Goal: Complete application form

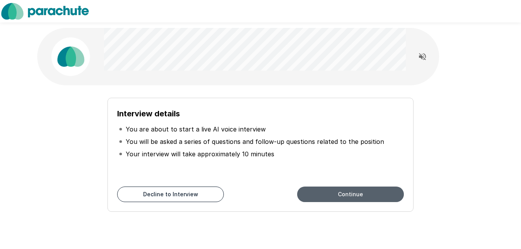
click at [335, 188] on button "Continue" at bounding box center [350, 195] width 107 height 16
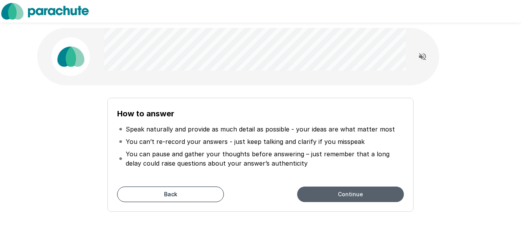
click at [379, 195] on button "Continue" at bounding box center [350, 195] width 107 height 16
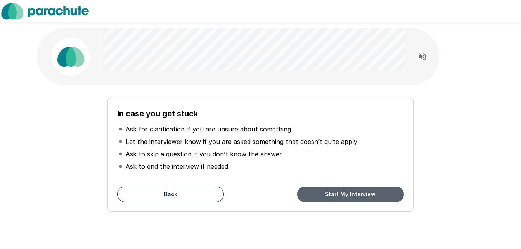
click at [321, 195] on button "Start My Interview" at bounding box center [350, 195] width 107 height 16
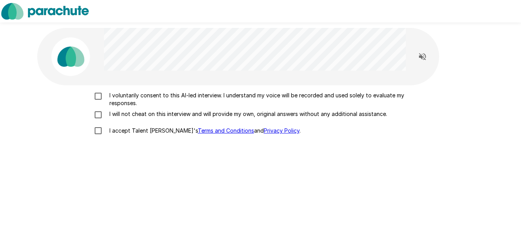
click at [128, 96] on p "I voluntarily consent to this AI-led interview. I understand my voice will be r…" at bounding box center [268, 100] width 325 height 16
click at [126, 114] on p "I will not cheat on this interview and will provide my own, original answers wi…" at bounding box center [246, 114] width 281 height 8
click at [120, 133] on p "I accept Talent Llama's Terms and Conditions and Privacy Policy ." at bounding box center [203, 131] width 195 height 8
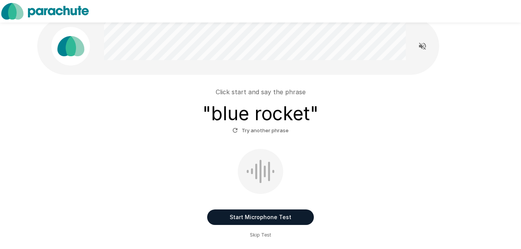
scroll to position [11, 0]
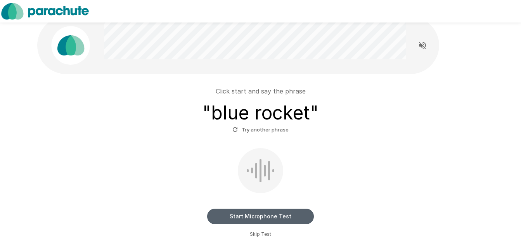
click at [261, 216] on button "Start Microphone Test" at bounding box center [260, 217] width 107 height 16
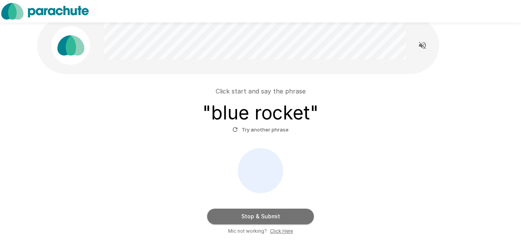
click at [261, 216] on button "Stop & Submit" at bounding box center [260, 217] width 107 height 16
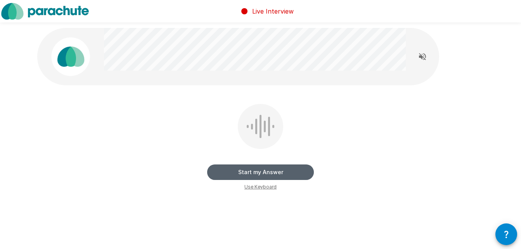
click at [294, 169] on button "Start my Answer" at bounding box center [260, 173] width 107 height 16
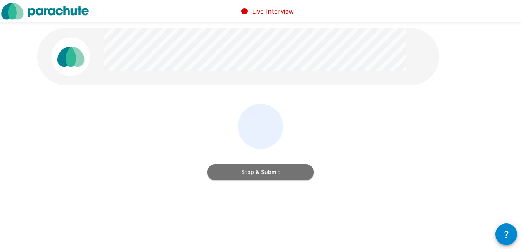
click at [294, 169] on button "Stop & Submit" at bounding box center [260, 173] width 107 height 16
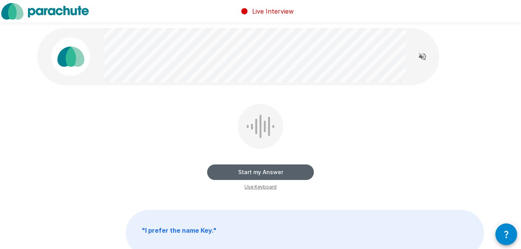
click at [294, 169] on button "Start my Answer" at bounding box center [260, 173] width 107 height 16
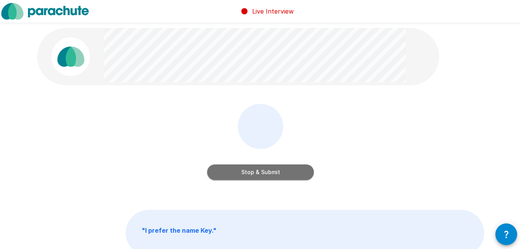
click at [294, 169] on button "Stop & Submit" at bounding box center [260, 173] width 107 height 16
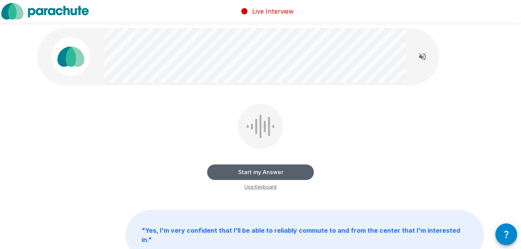
click at [294, 169] on button "Start my Answer" at bounding box center [260, 173] width 107 height 16
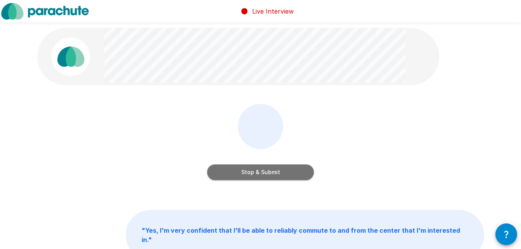
click at [294, 169] on button "Stop & Submit" at bounding box center [260, 173] width 107 height 16
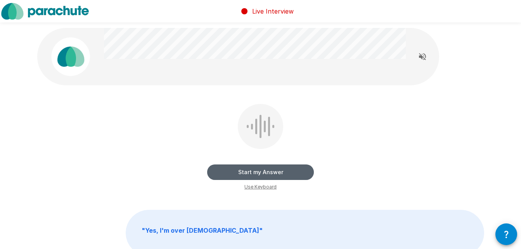
click at [294, 169] on button "Start my Answer" at bounding box center [260, 173] width 107 height 16
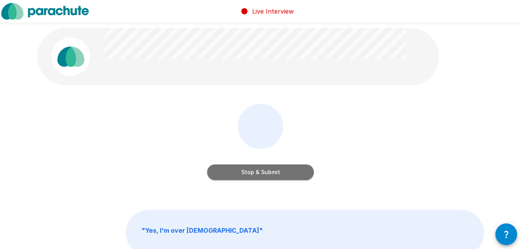
click at [294, 169] on button "Stop & Submit" at bounding box center [260, 173] width 107 height 16
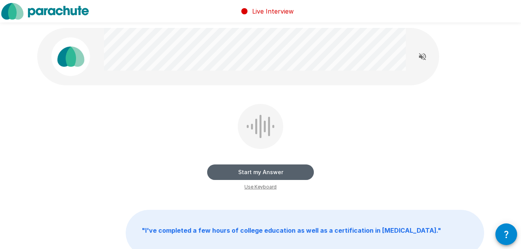
click at [294, 169] on button "Start my Answer" at bounding box center [260, 173] width 107 height 16
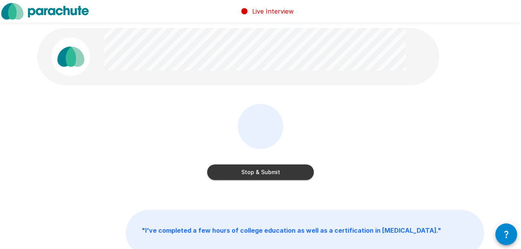
click at [294, 169] on button "Stop & Submit" at bounding box center [260, 173] width 107 height 16
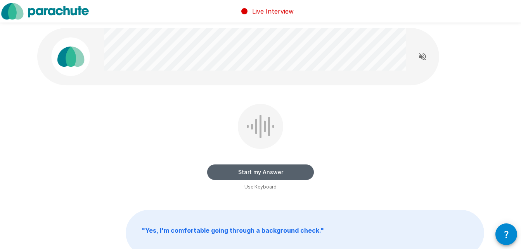
click at [294, 169] on button "Start my Answer" at bounding box center [260, 173] width 107 height 16
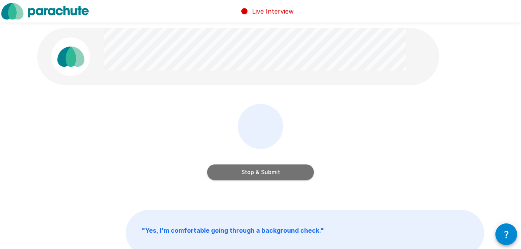
click at [294, 169] on button "Stop & Submit" at bounding box center [260, 173] width 107 height 16
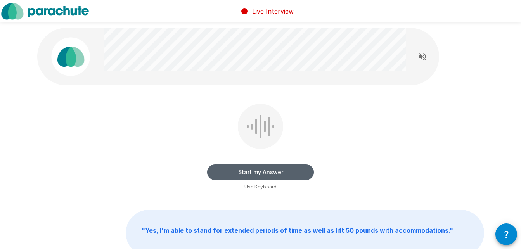
click at [294, 169] on button "Start my Answer" at bounding box center [260, 173] width 107 height 16
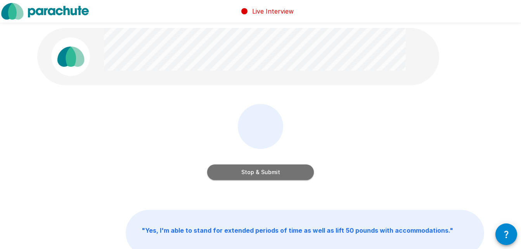
click at [294, 169] on button "Stop & Submit" at bounding box center [260, 173] width 107 height 16
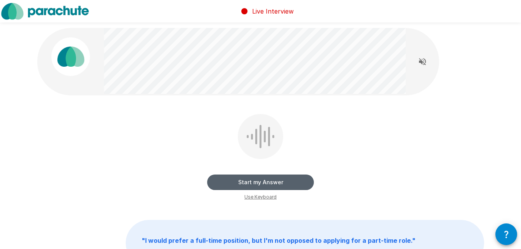
click at [281, 178] on button "Start my Answer" at bounding box center [260, 183] width 107 height 16
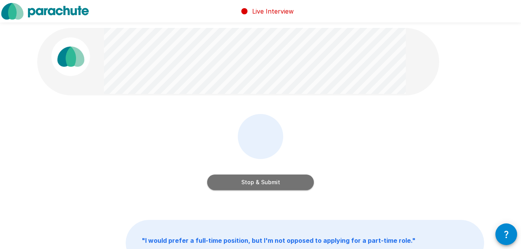
click at [281, 178] on button "Stop & Submit" at bounding box center [260, 183] width 107 height 16
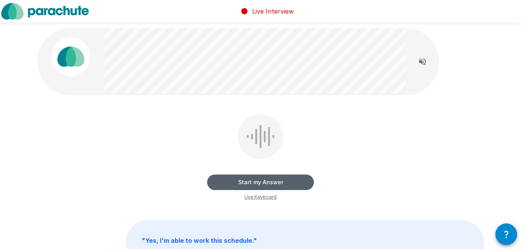
click at [281, 178] on button "Start my Answer" at bounding box center [260, 183] width 107 height 16
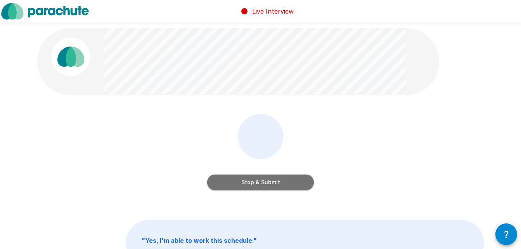
click at [281, 178] on button "Stop & Submit" at bounding box center [260, 183] width 107 height 16
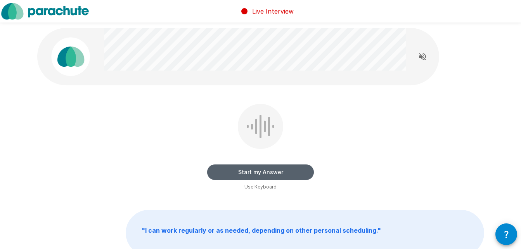
click at [281, 178] on button "Start my Answer" at bounding box center [260, 173] width 107 height 16
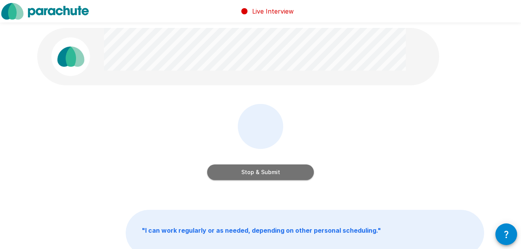
click at [281, 178] on button "Stop & Submit" at bounding box center [260, 173] width 107 height 16
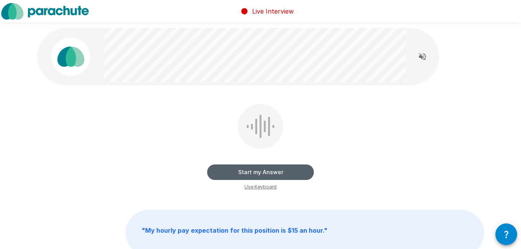
click at [281, 178] on button "Start my Answer" at bounding box center [260, 173] width 107 height 16
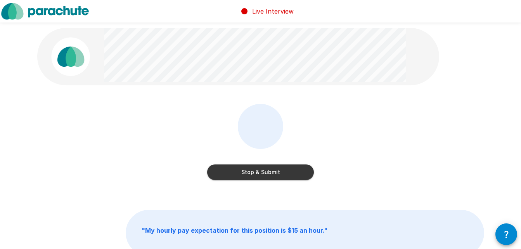
click at [281, 178] on button "Stop & Submit" at bounding box center [260, 173] width 107 height 16
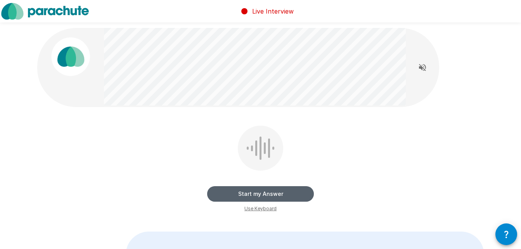
click at [271, 192] on button "Start my Answer" at bounding box center [260, 194] width 107 height 16
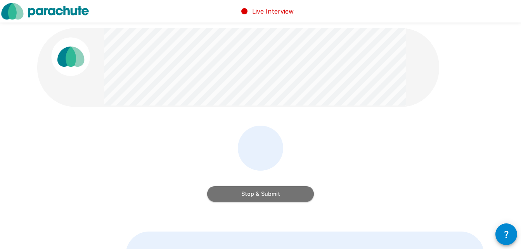
click at [271, 192] on button "Stop & Submit" at bounding box center [260, 194] width 107 height 16
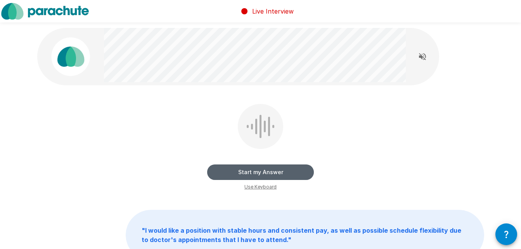
click at [267, 174] on button "Start my Answer" at bounding box center [260, 173] width 107 height 16
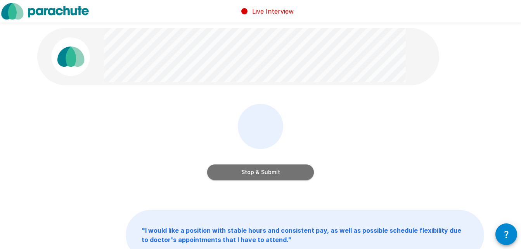
click at [267, 174] on button "Stop & Submit" at bounding box center [260, 173] width 107 height 16
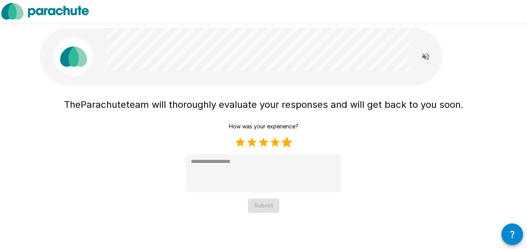
click at [289, 143] on label "5 Stars" at bounding box center [287, 143] width 12 height 12
type textarea "*"
click at [267, 212] on button "Submit" at bounding box center [263, 206] width 31 height 14
